Goal: Find specific page/section: Find specific page/section

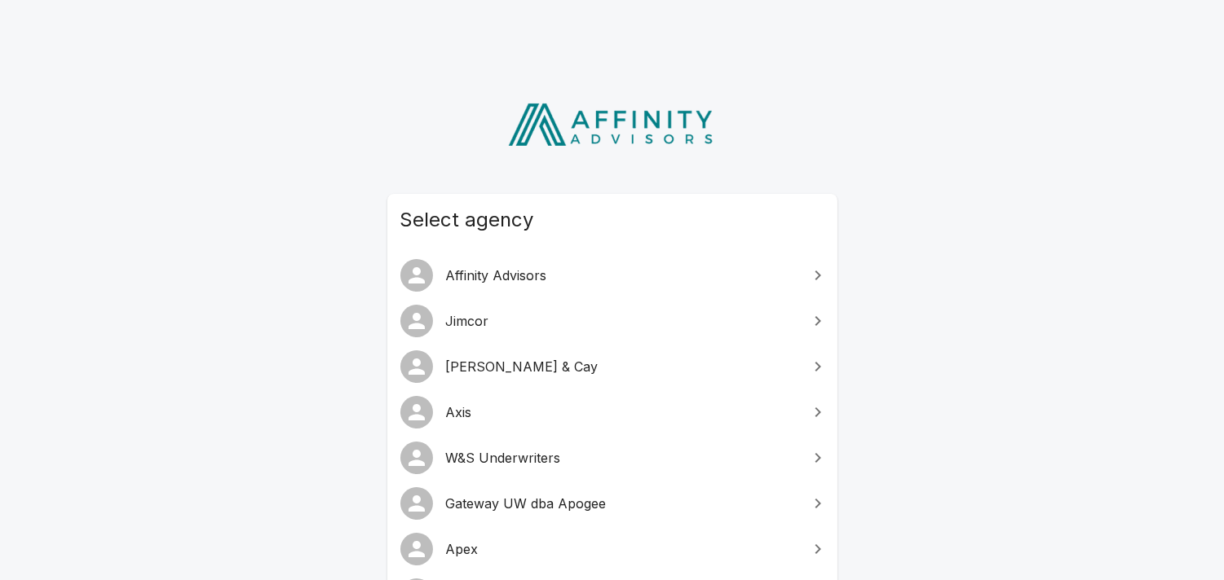
click at [560, 502] on span "Gateway UW dba Apogee" at bounding box center [622, 504] width 352 height 20
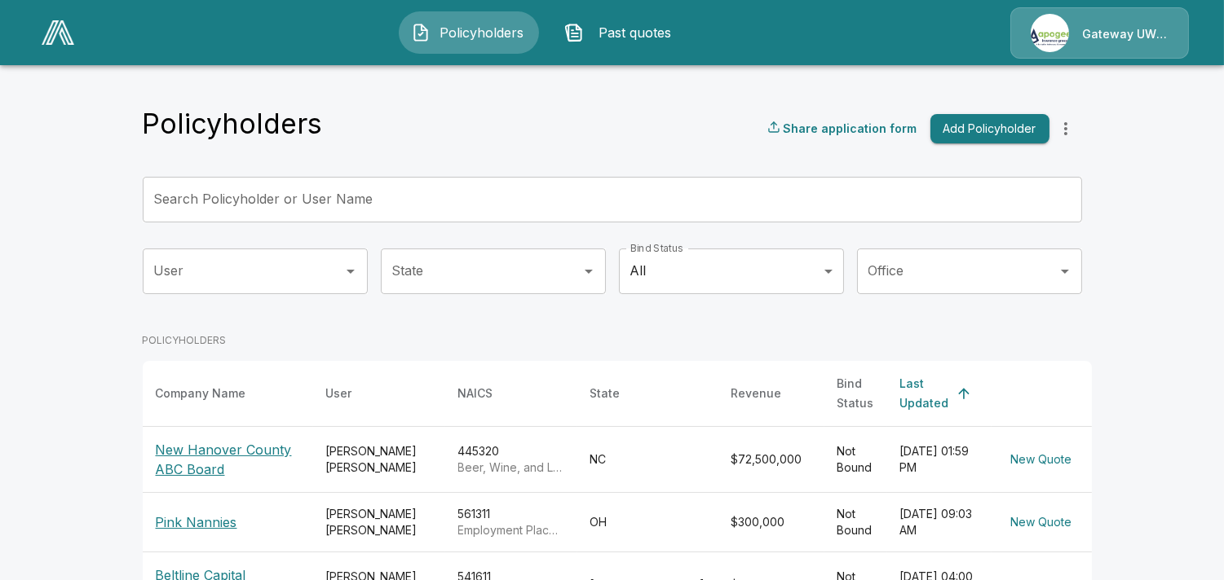
click at [1110, 33] on p "Gateway UW dba Apogee" at bounding box center [1125, 34] width 86 height 16
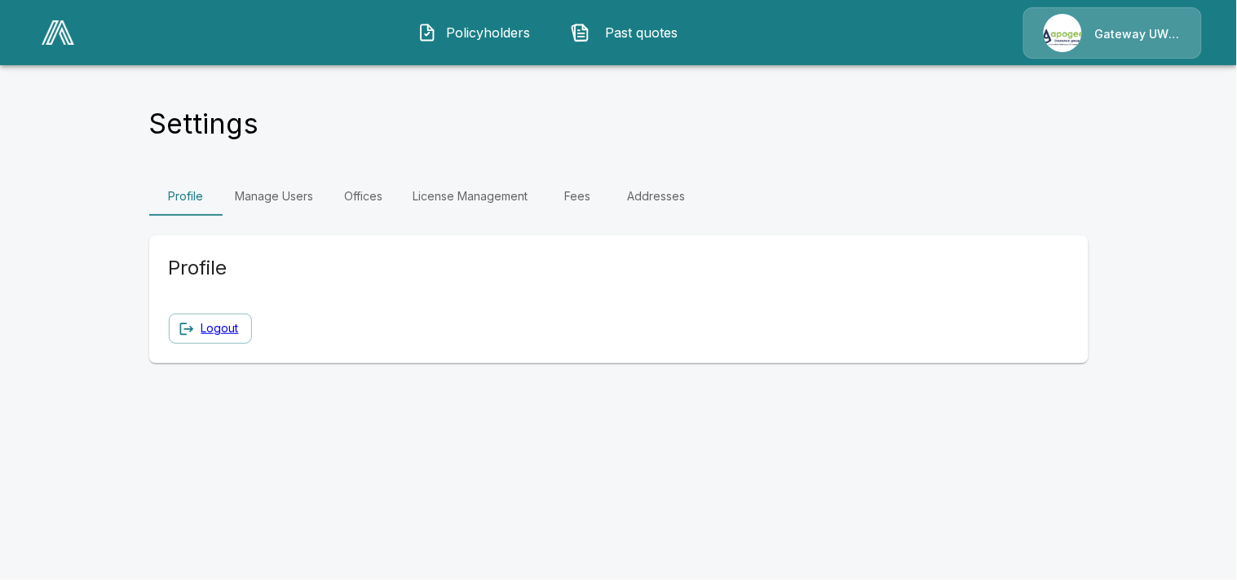
click at [276, 193] on link "Manage Users" at bounding box center [275, 196] width 104 height 39
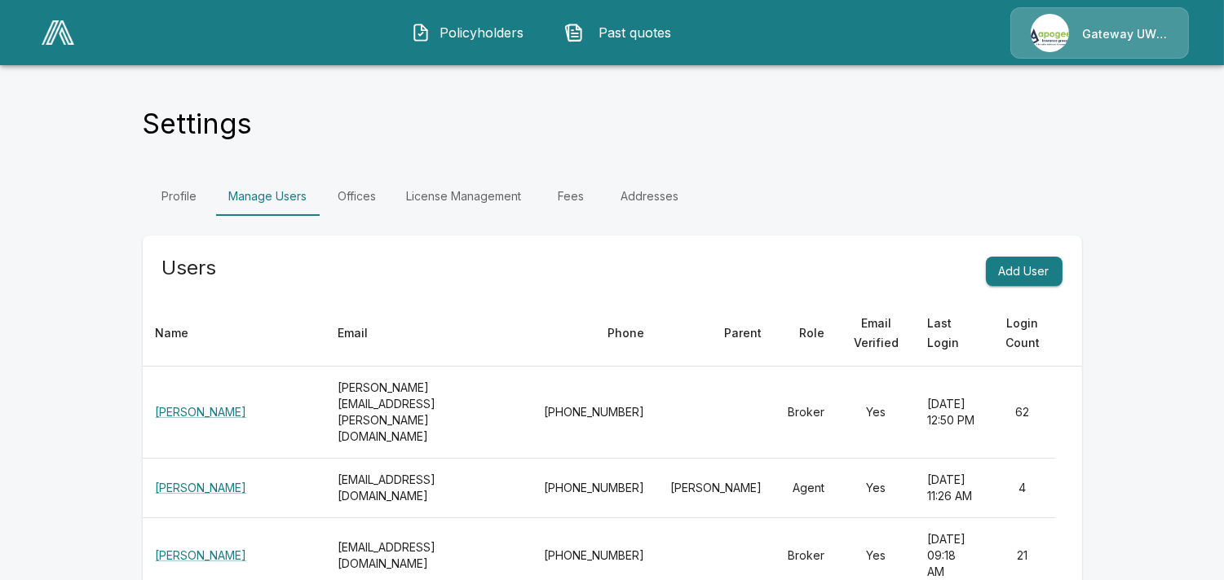
click at [681, 148] on div "Settings" at bounding box center [612, 129] width 939 height 44
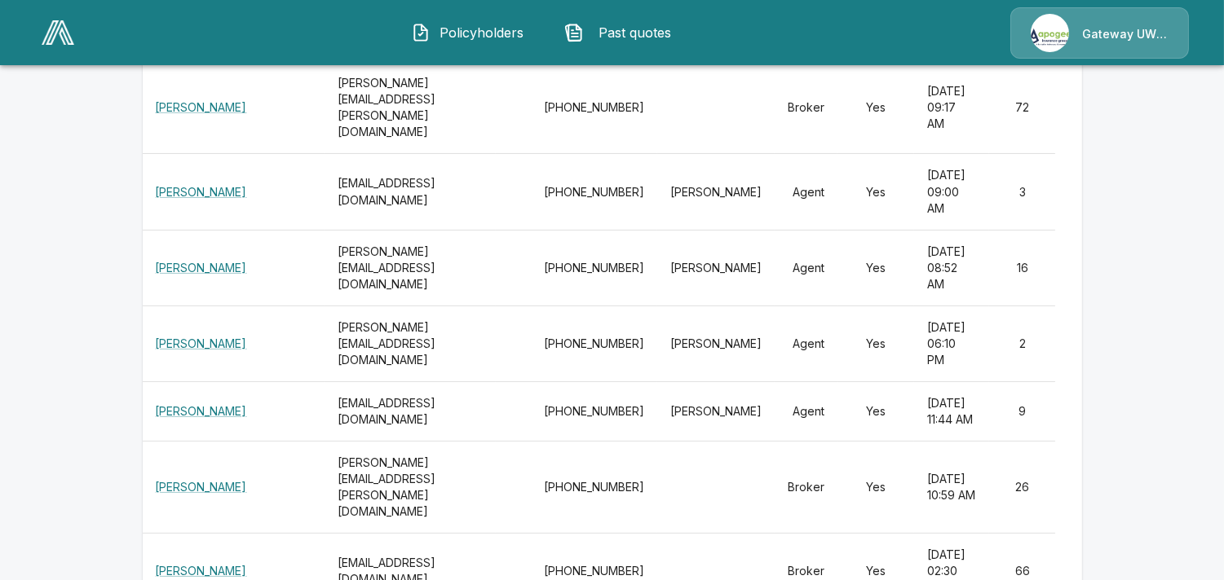
scroll to position [543, 0]
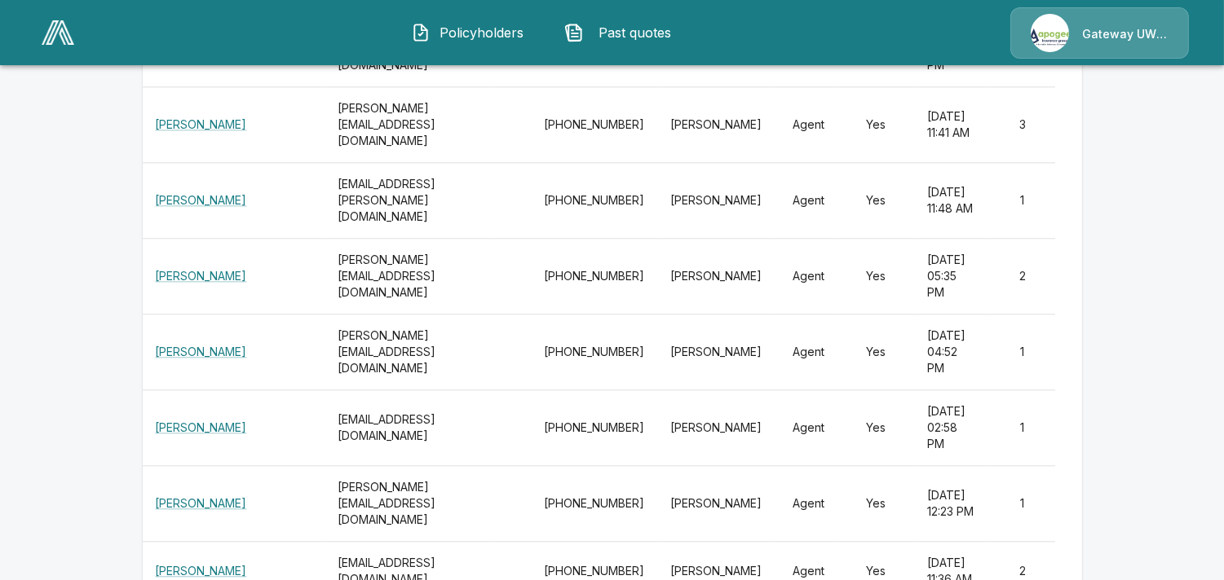
scroll to position [17863, 0]
